Goal: Obtain resource: Download file/media

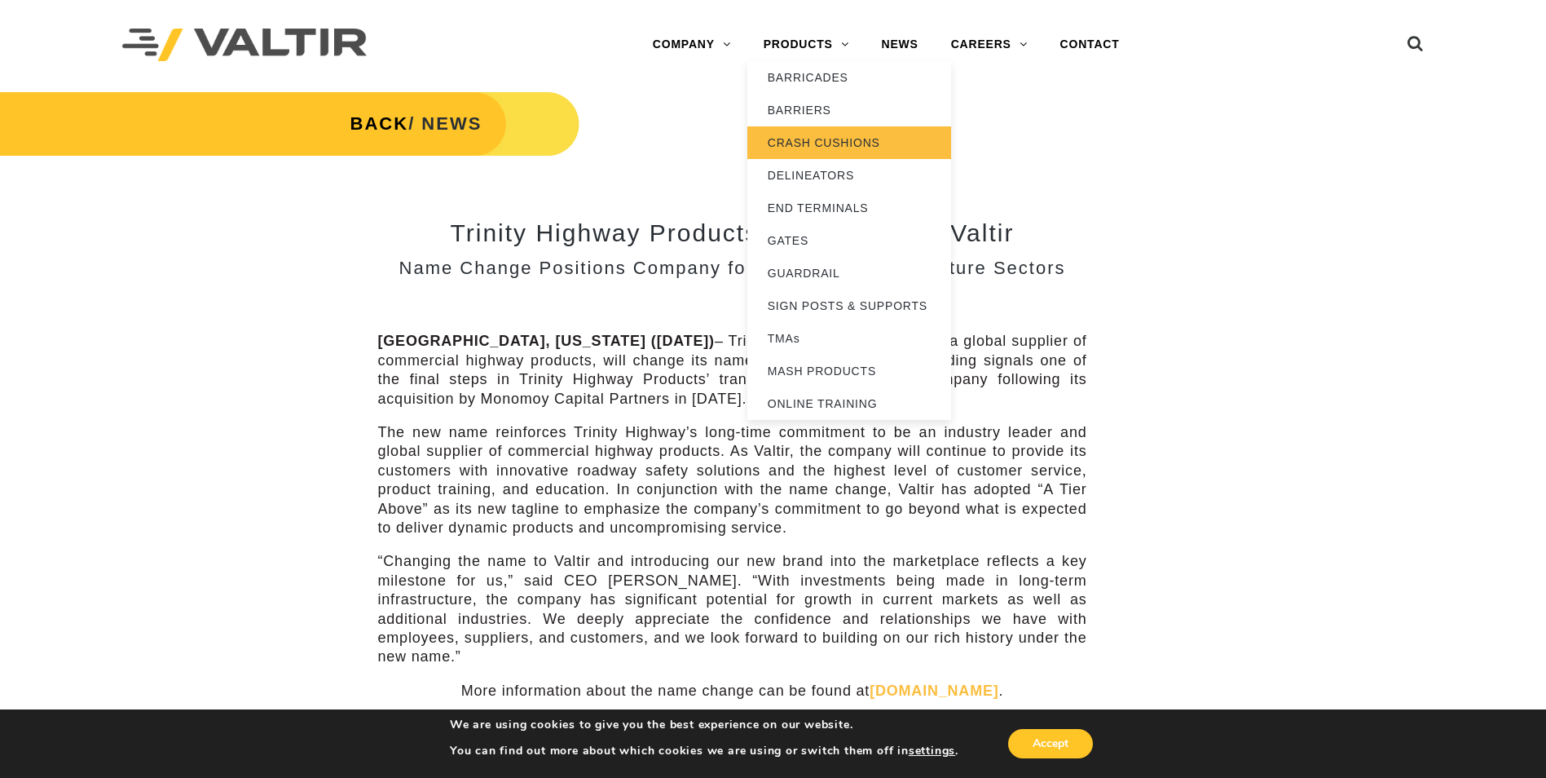
click at [809, 146] on link "CRASH CUSHIONS" at bounding box center [849, 142] width 204 height 33
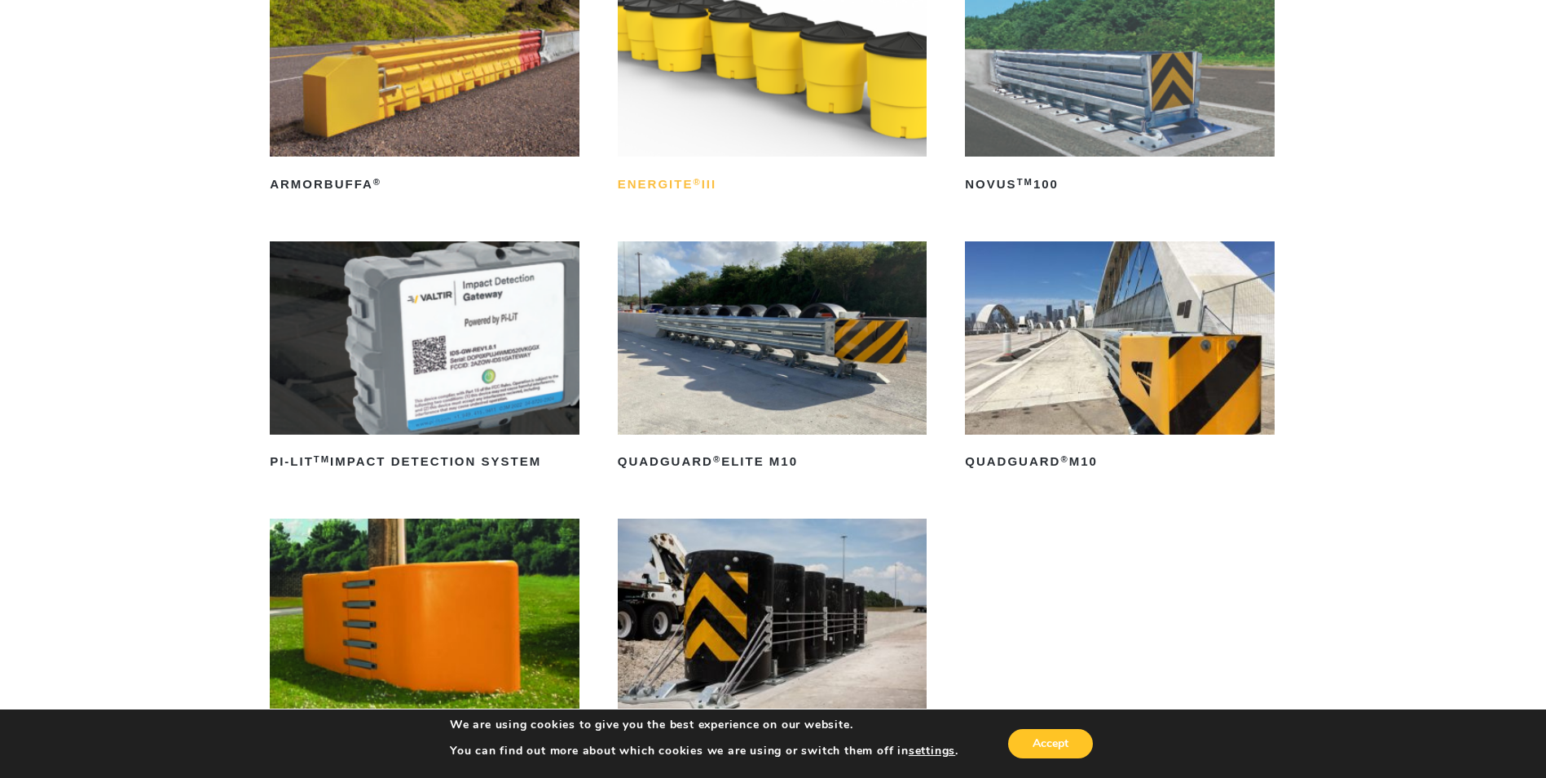
scroll to position [326, 0]
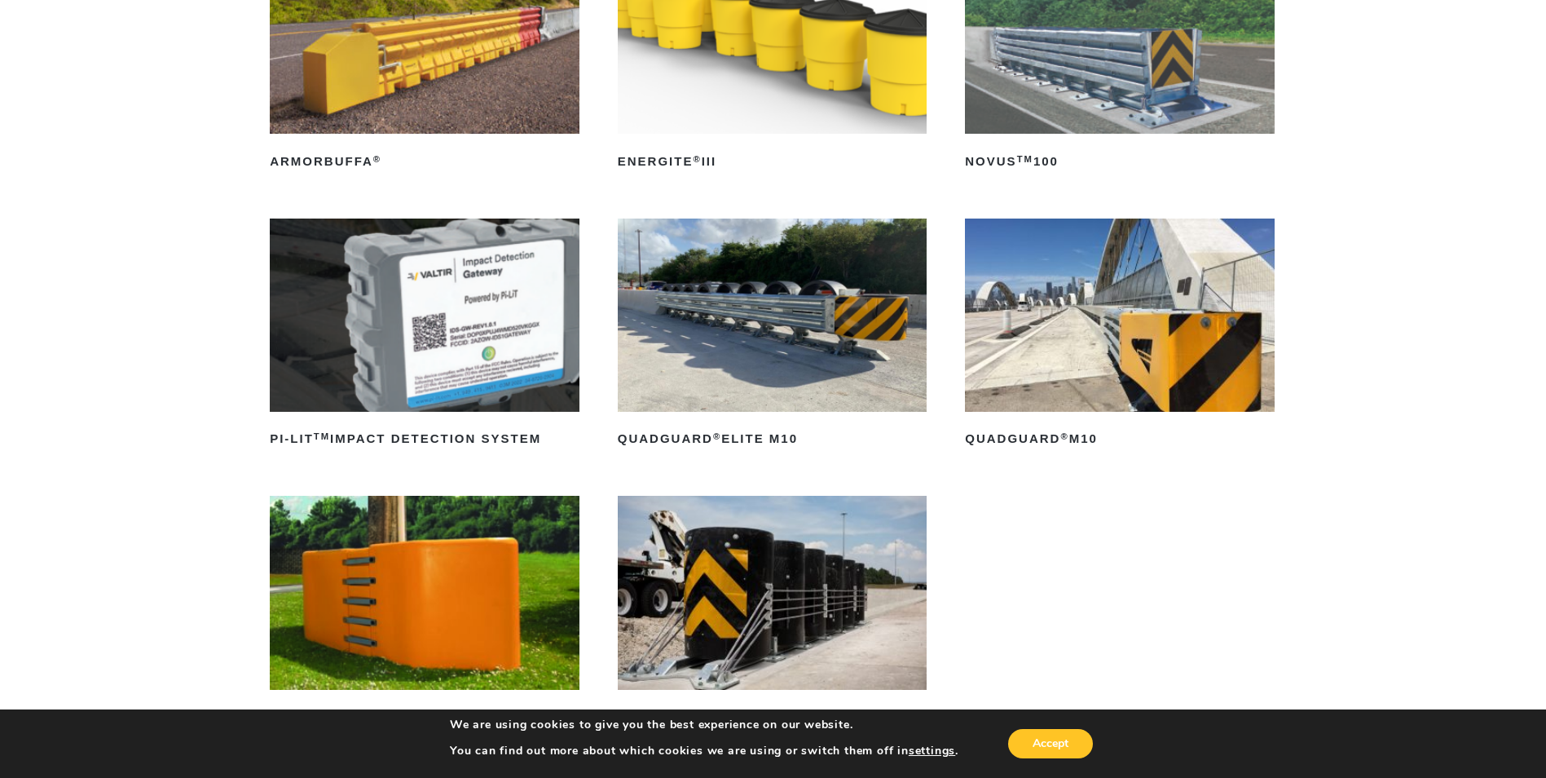
click at [776, 361] on img at bounding box center [773, 314] width 310 height 193
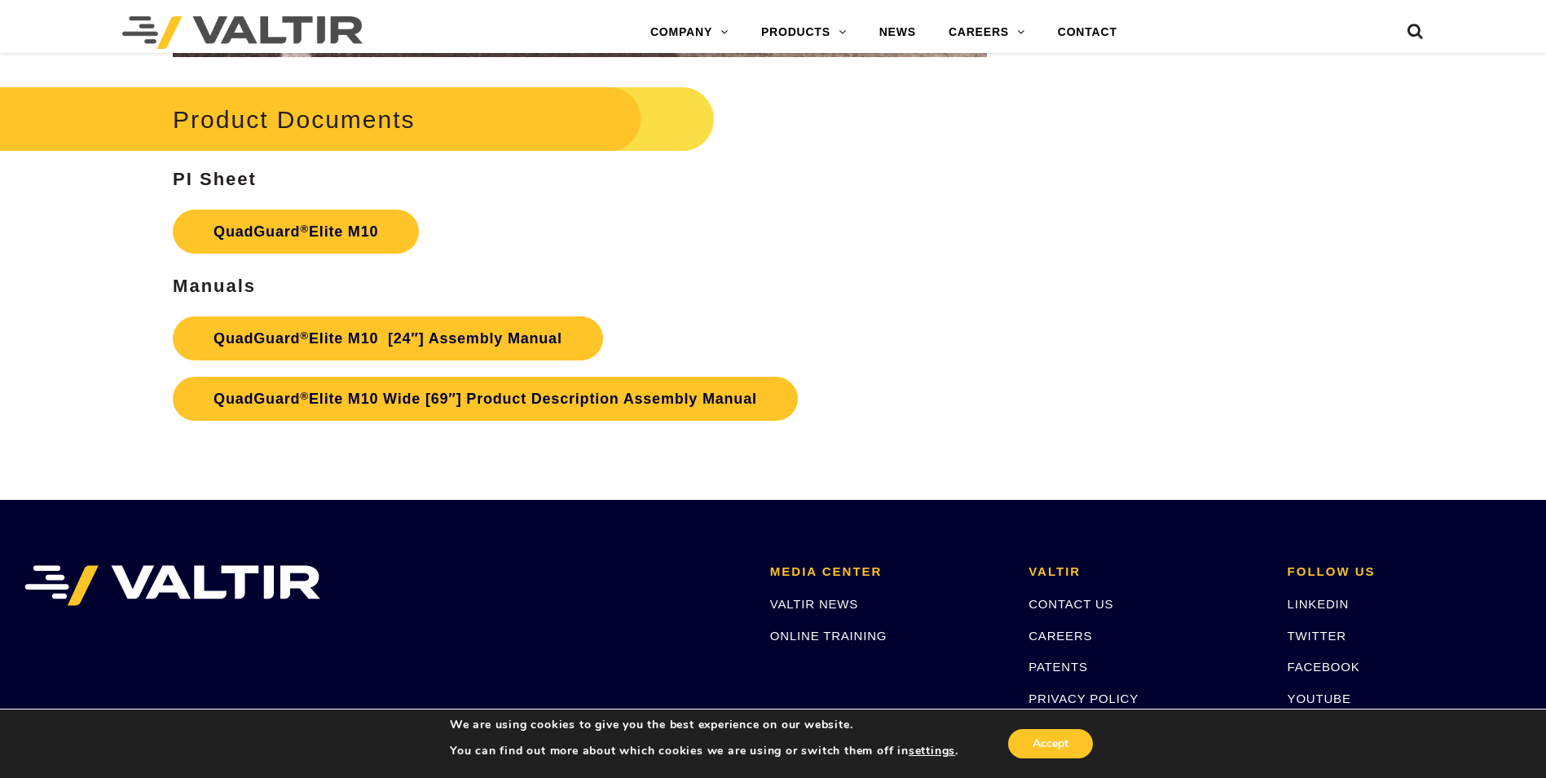
scroll to position [8639, 0]
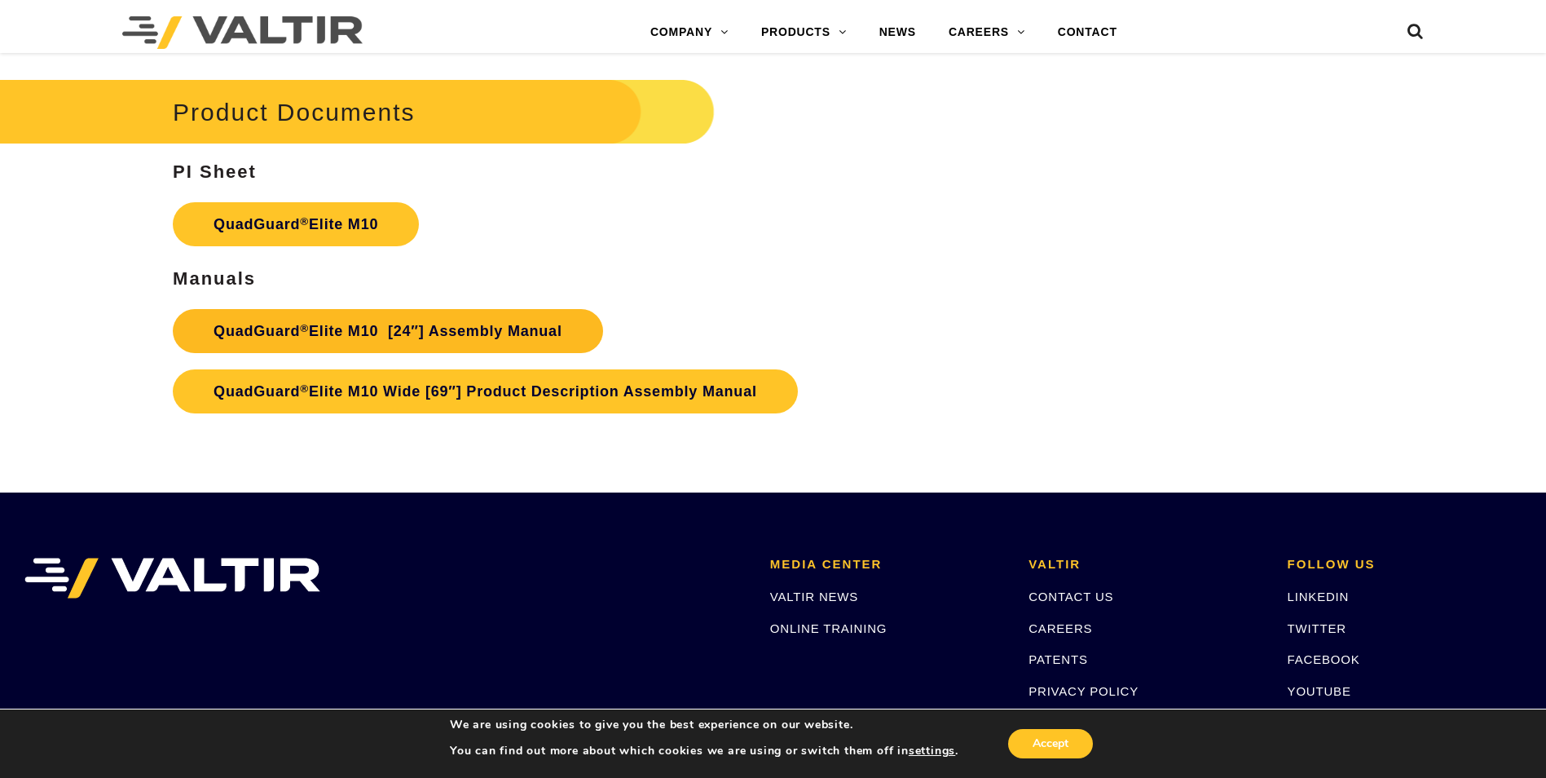
click at [329, 335] on link "QuadGuard ® Elite M10 [24″] Assembly Manual" at bounding box center [388, 331] width 430 height 44
